Goal: Task Accomplishment & Management: Complete application form

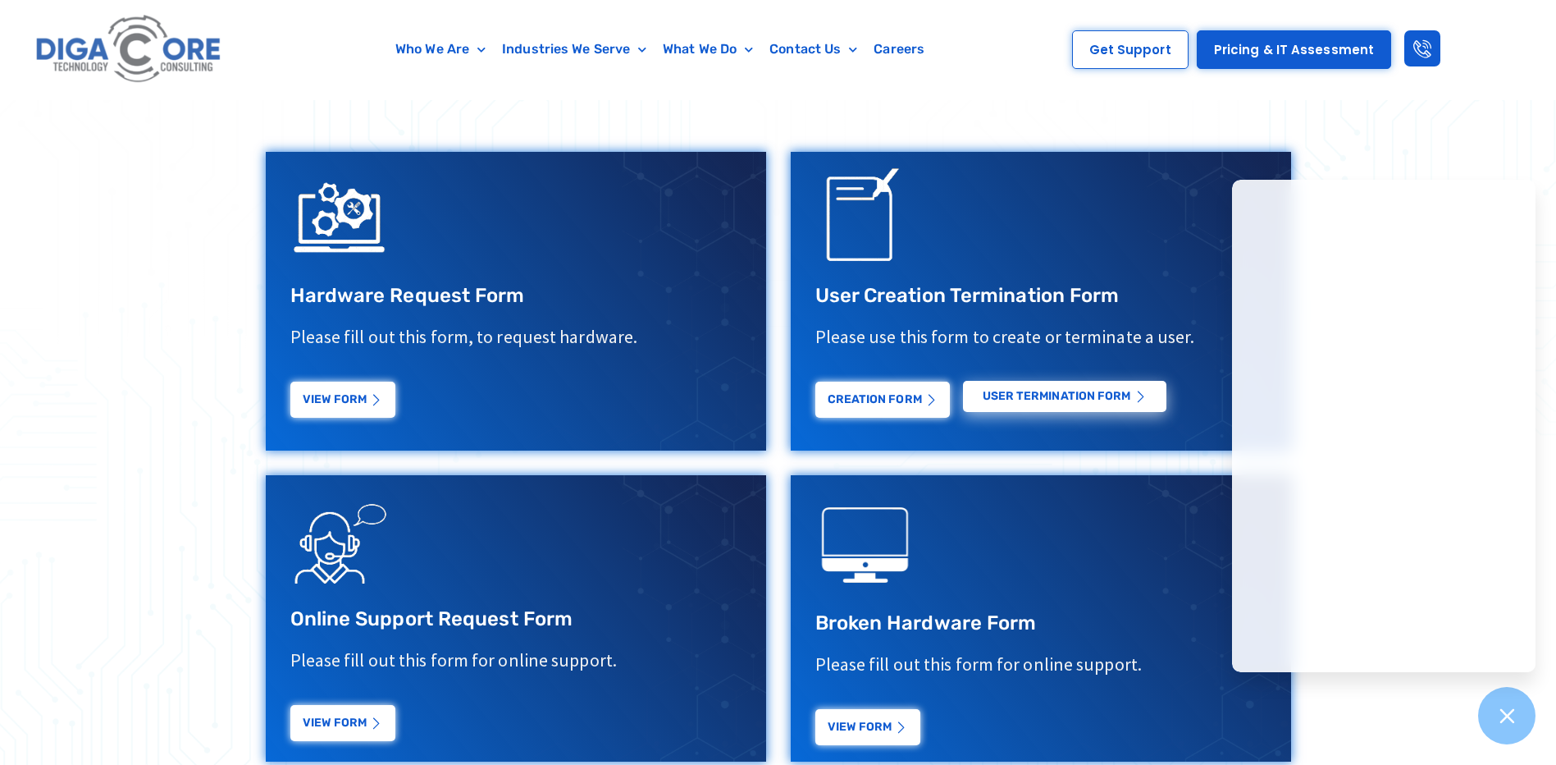
scroll to position [656, 0]
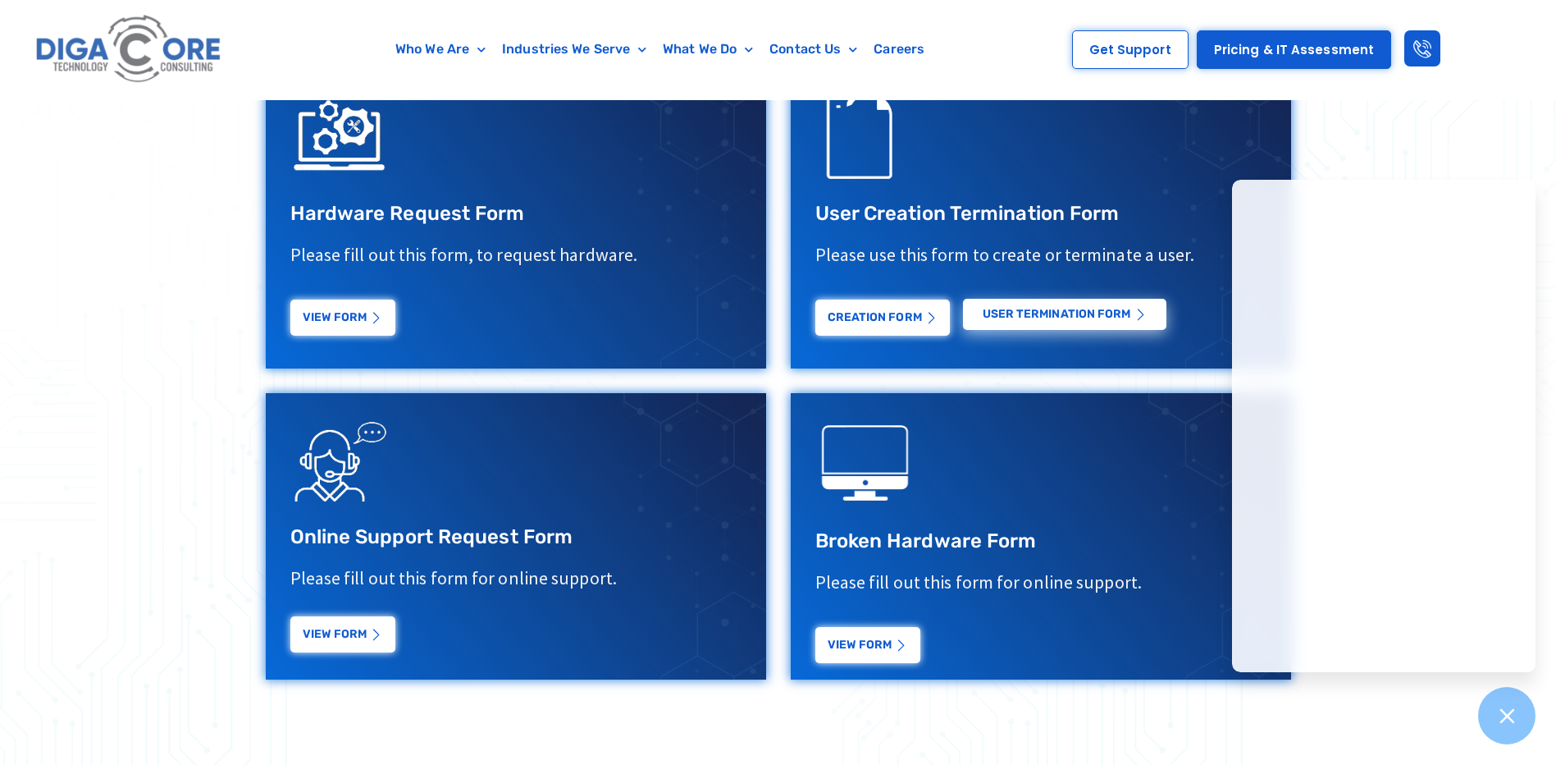
click at [327, 637] on link "View Form" at bounding box center [342, 634] width 105 height 36
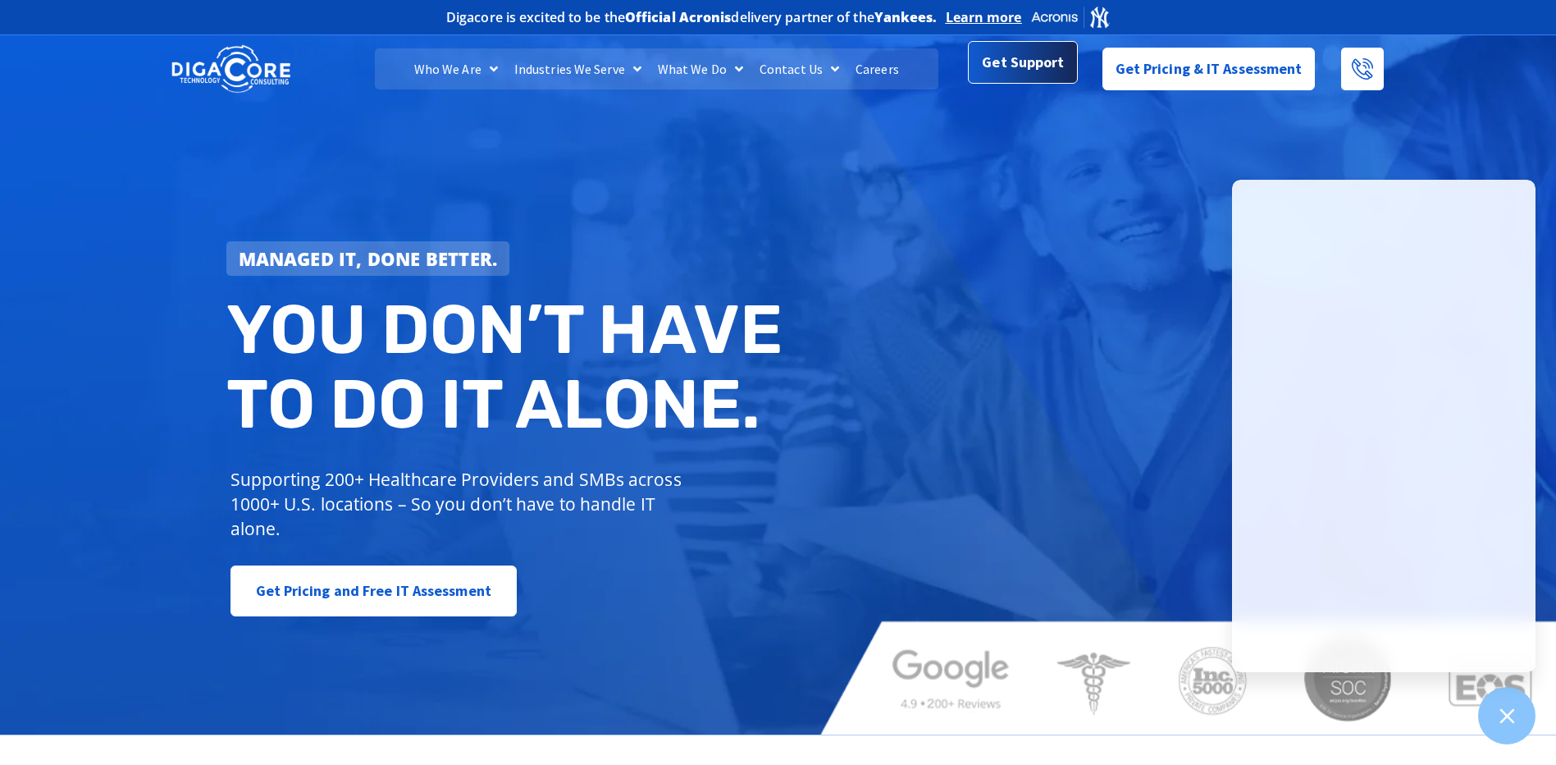
click at [1025, 66] on span "Get Support" at bounding box center [1023, 63] width 82 height 33
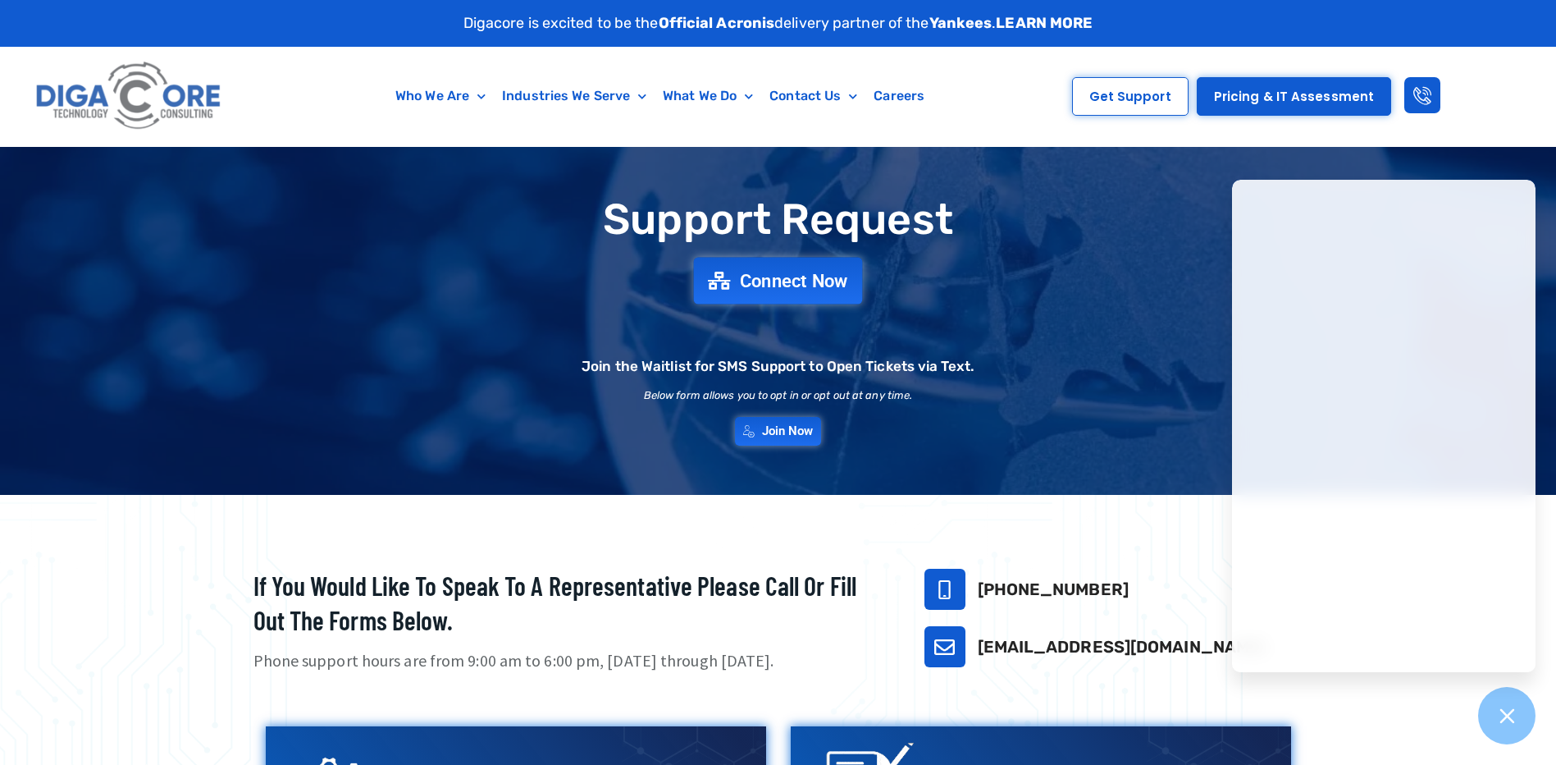
click at [761, 286] on span "Connect Now" at bounding box center [794, 281] width 108 height 18
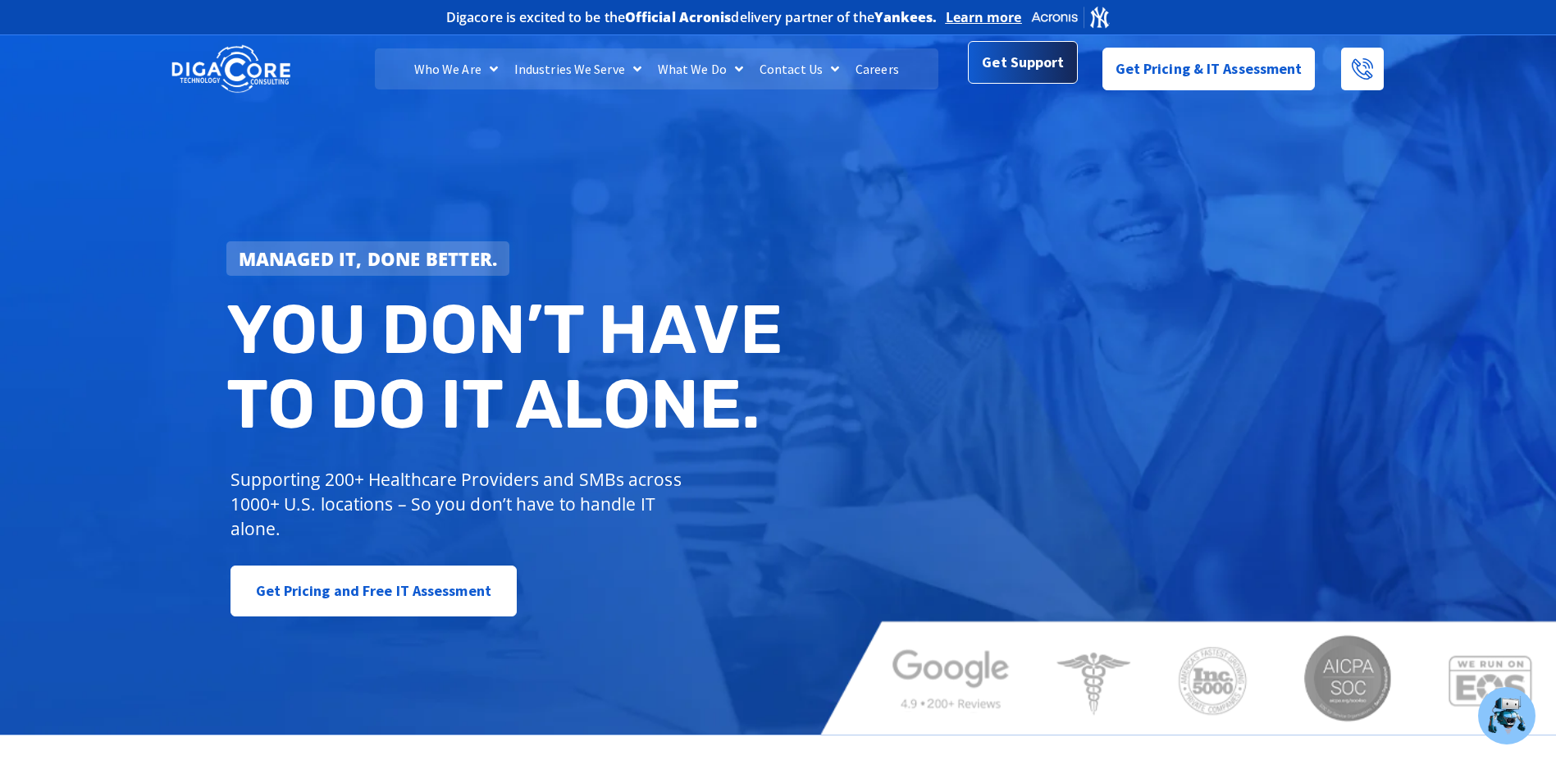
click at [1010, 48] on span "Get Support" at bounding box center [1023, 62] width 82 height 33
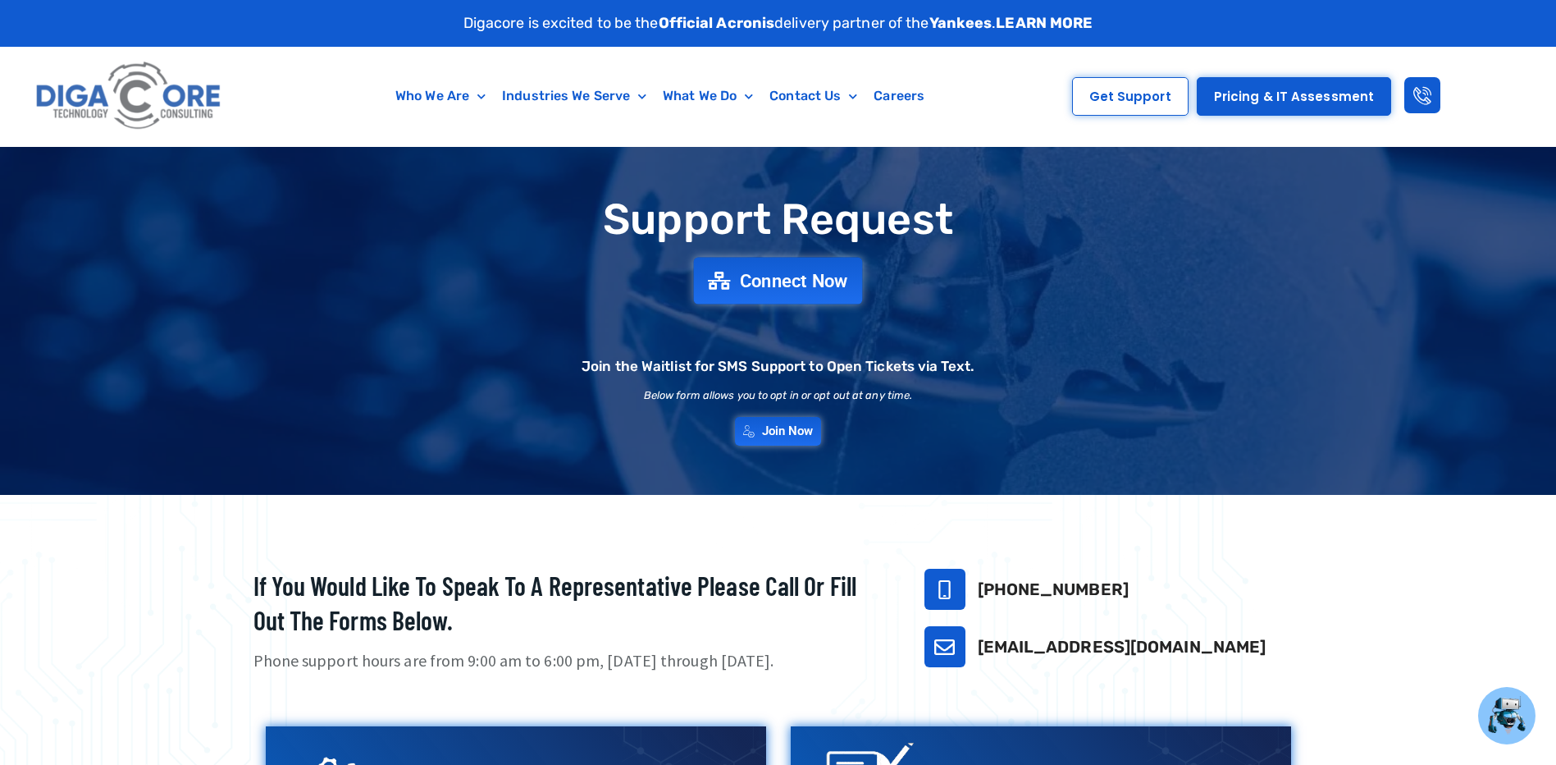
click at [764, 284] on span "Connect Now" at bounding box center [794, 281] width 108 height 18
